Goal: Transaction & Acquisition: Purchase product/service

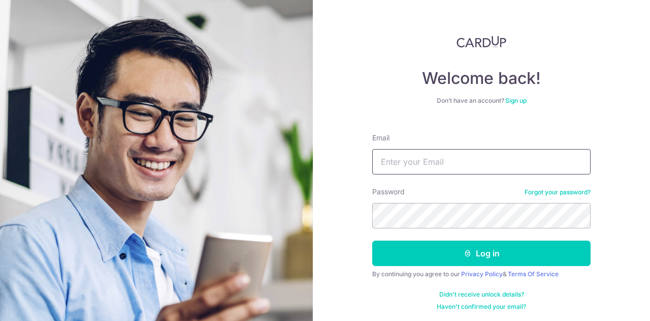
click at [493, 160] on input "Email" at bounding box center [481, 161] width 218 height 25
type input "angyeekiang@yahoo.com"
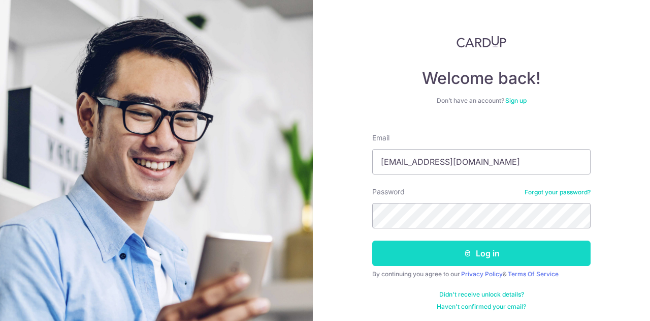
click at [507, 259] on button "Log in" at bounding box center [481, 252] width 218 height 25
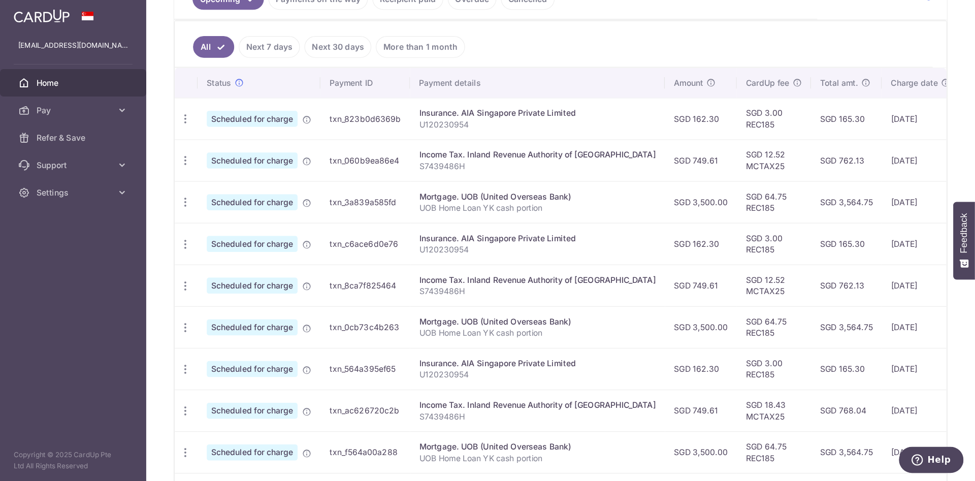
scroll to position [251, 0]
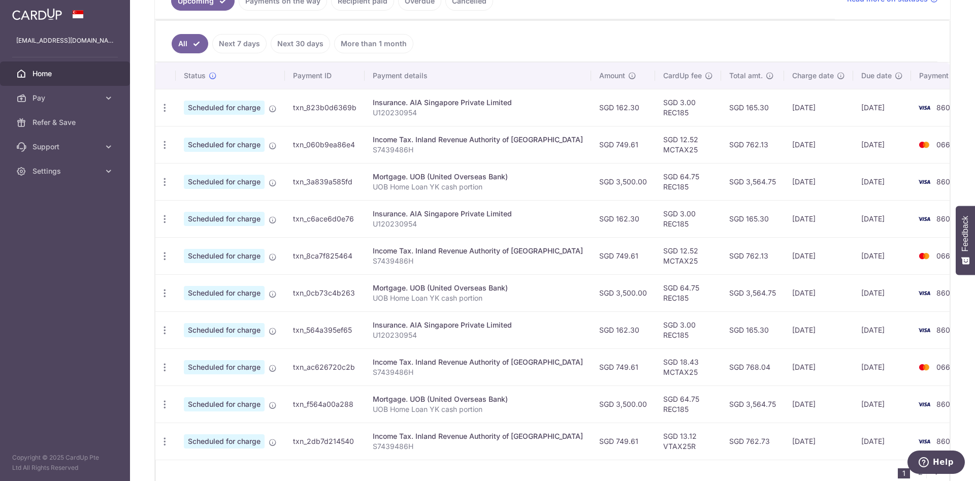
click at [93, 273] on aside "angyeekiang@yahoo.com Home Pay Payments Recipients Cards Refer & Save Support F…" at bounding box center [65, 240] width 130 height 481
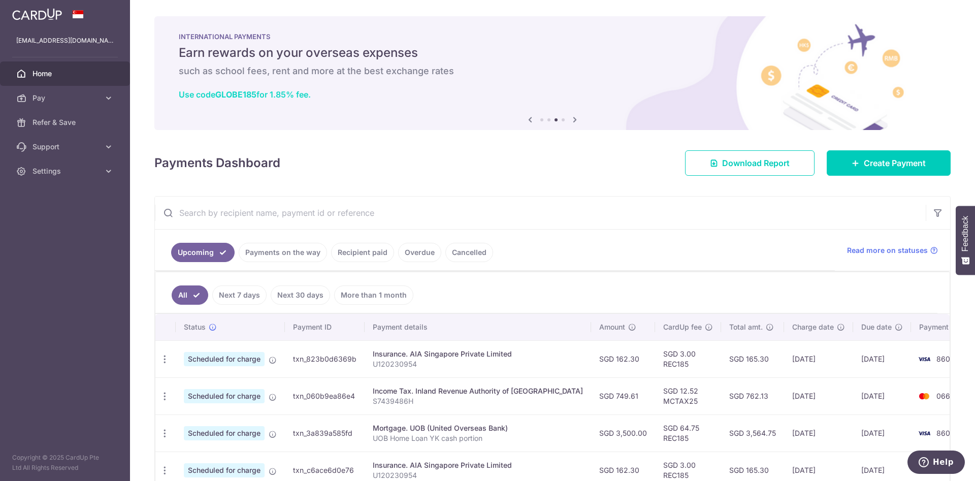
click at [270, 97] on link "Use code GLOBE185 for 1.85% fee." at bounding box center [245, 94] width 132 height 10
click at [650, 163] on span "Create Payment" at bounding box center [895, 163] width 62 height 12
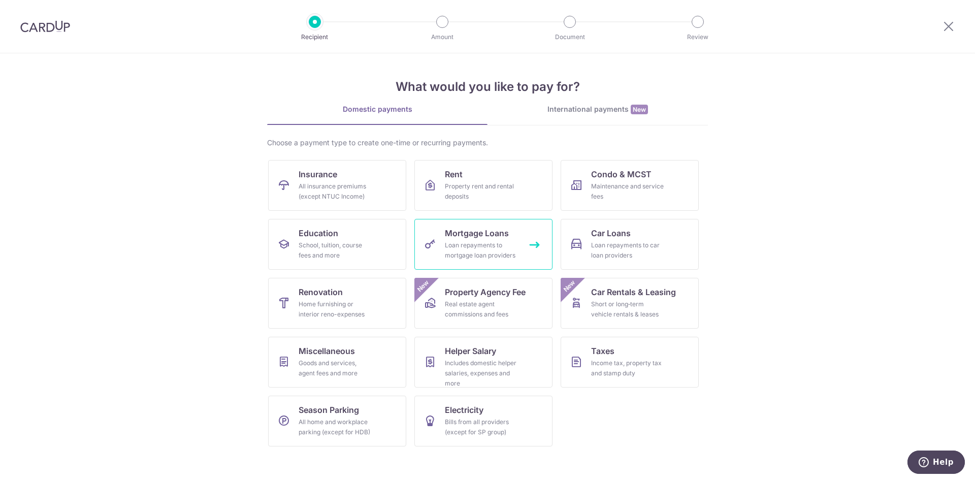
click at [470, 248] on div "Loan repayments to mortgage loan providers" at bounding box center [481, 250] width 73 height 20
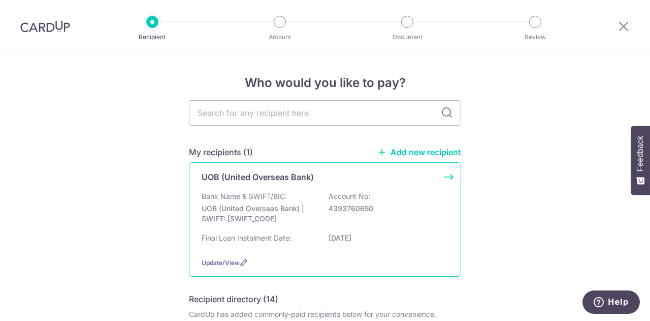
click at [289, 207] on p "UOB (United Overseas Bank) | SWIFT: [SWIFT_CODE]" at bounding box center [259, 213] width 114 height 20
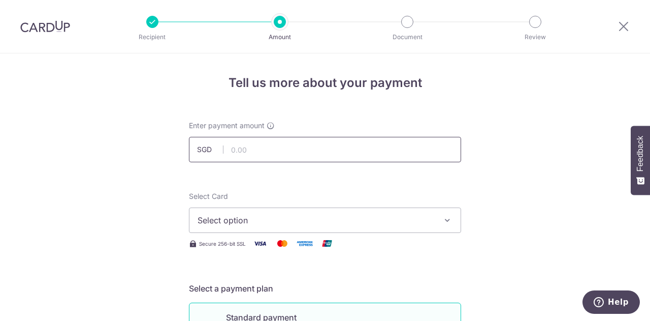
click at [295, 151] on input "text" at bounding box center [325, 149] width 272 height 25
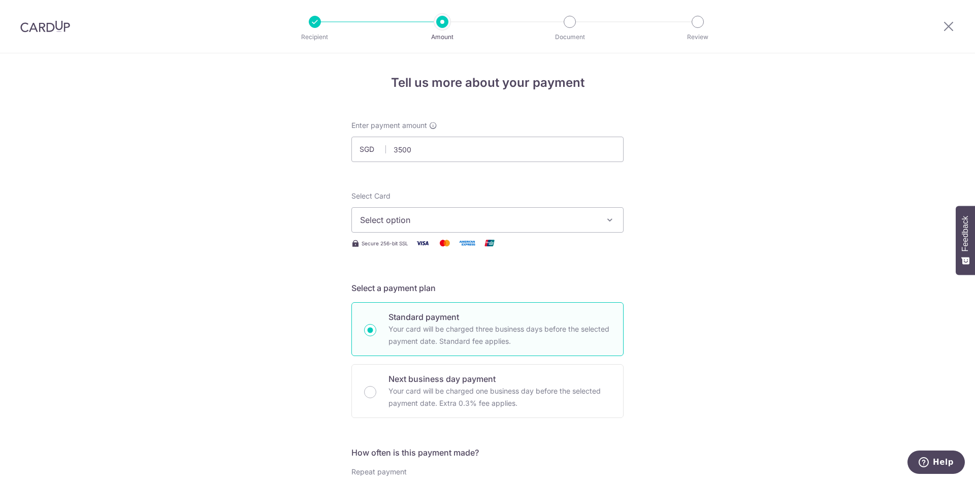
type input "3,500.00"
click at [468, 221] on span "Select option" at bounding box center [478, 220] width 237 height 12
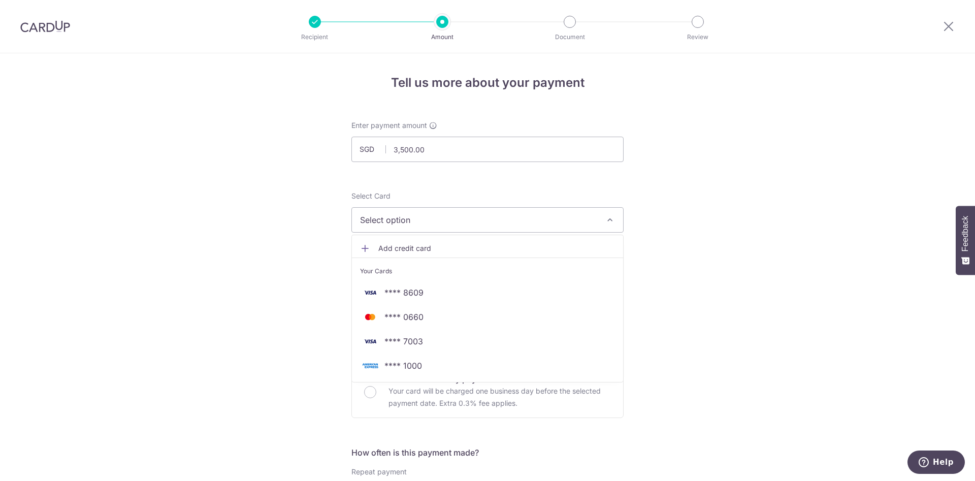
click at [416, 319] on span "**** 0660" at bounding box center [404, 317] width 39 height 12
